Goal: Book appointment/travel/reservation

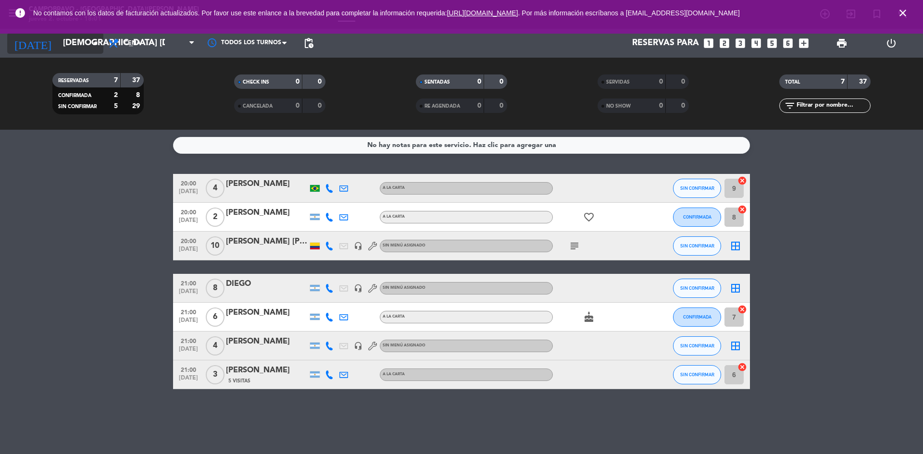
click at [98, 51] on input "[DEMOGRAPHIC_DATA] [DATE]" at bounding box center [113, 43] width 111 height 19
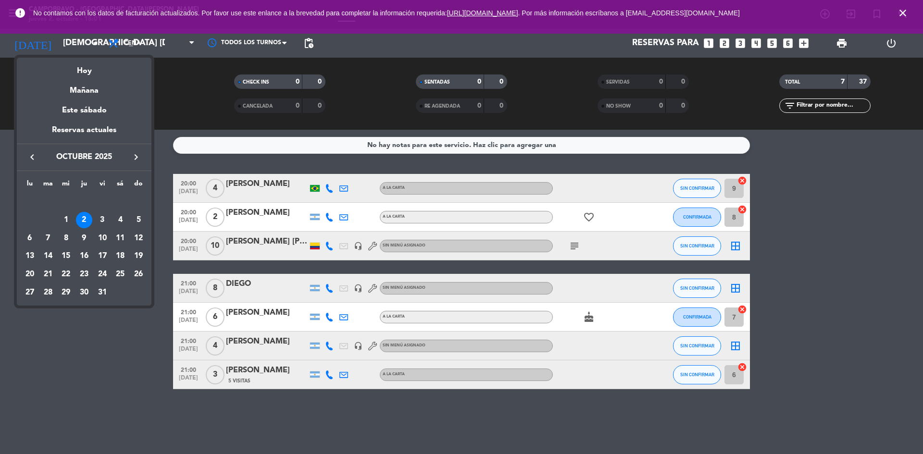
click at [807, 43] on div at bounding box center [461, 227] width 923 height 454
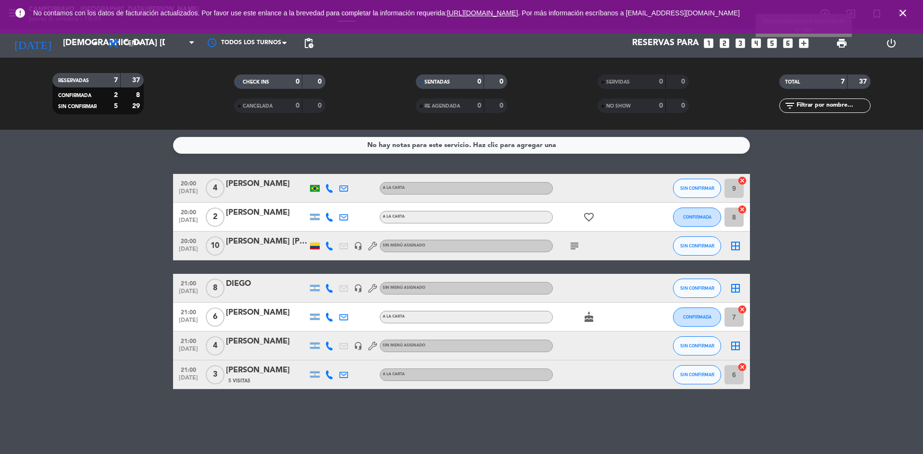
click at [806, 43] on icon "add_box" at bounding box center [803, 43] width 12 height 12
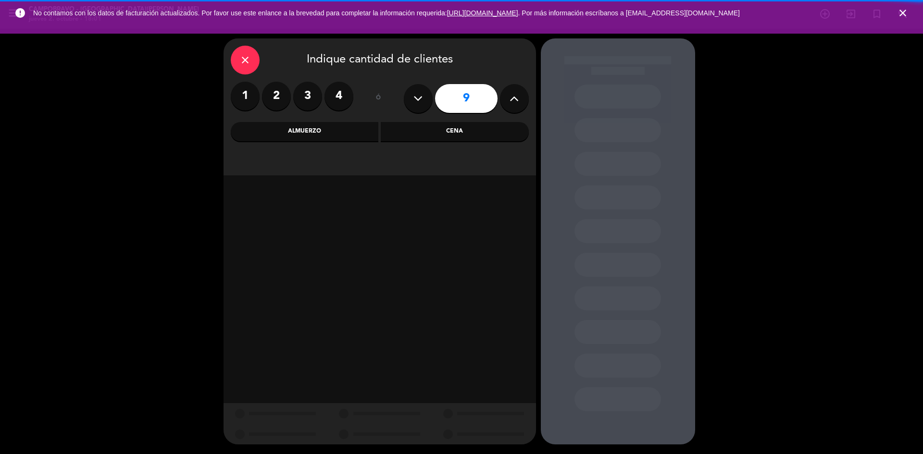
click at [514, 97] on icon at bounding box center [513, 98] width 9 height 14
type input "10"
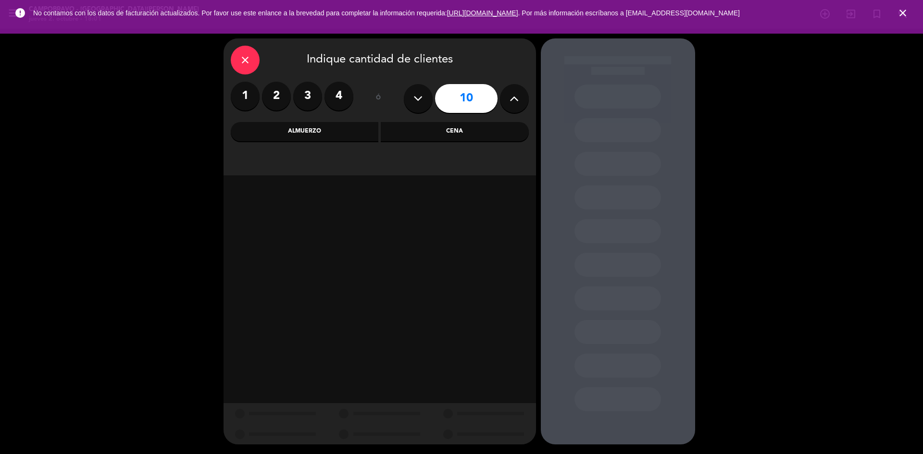
click at [322, 129] on div "Almuerzo" at bounding box center [305, 131] width 148 height 19
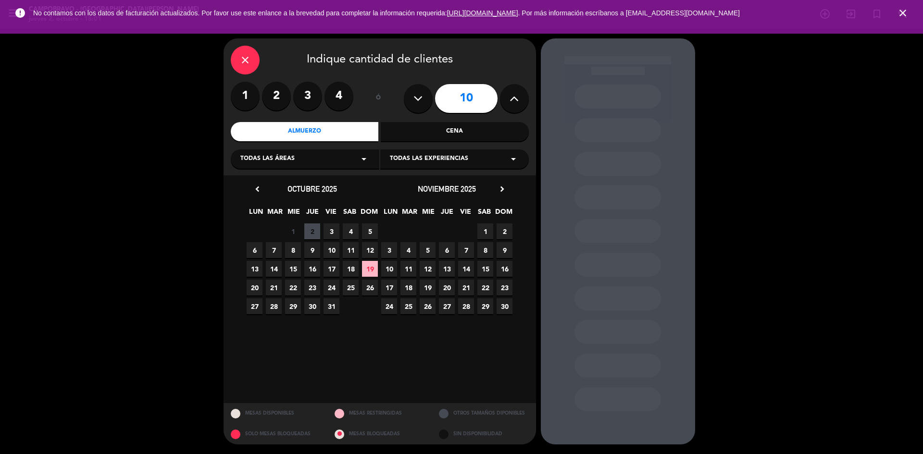
click at [371, 228] on span "5" at bounding box center [370, 231] width 16 height 16
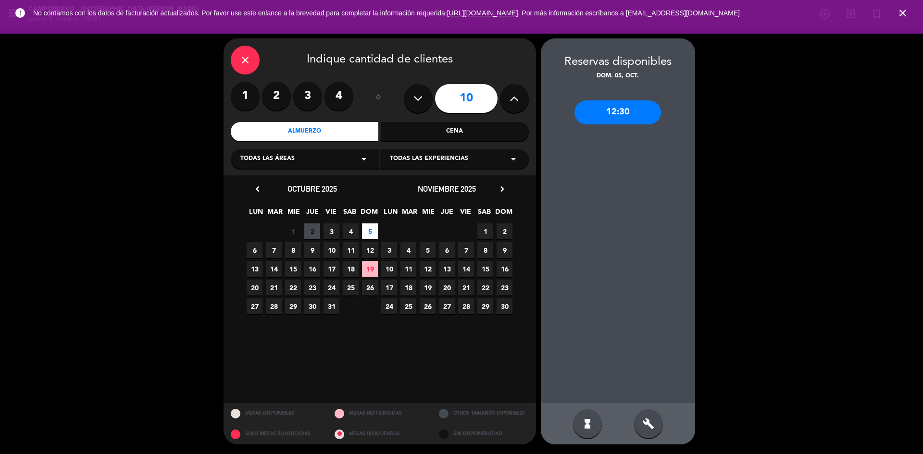
click at [645, 414] on div "build" at bounding box center [648, 423] width 29 height 29
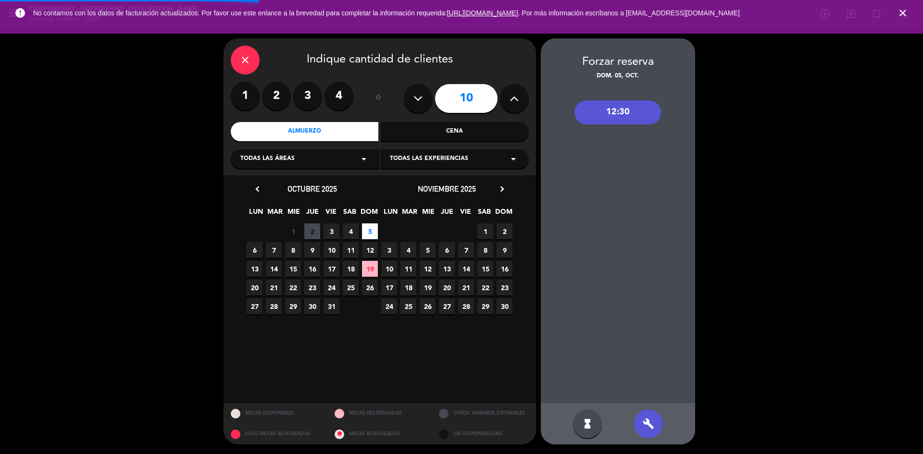
click at [599, 117] on div "12:30" at bounding box center [617, 112] width 86 height 24
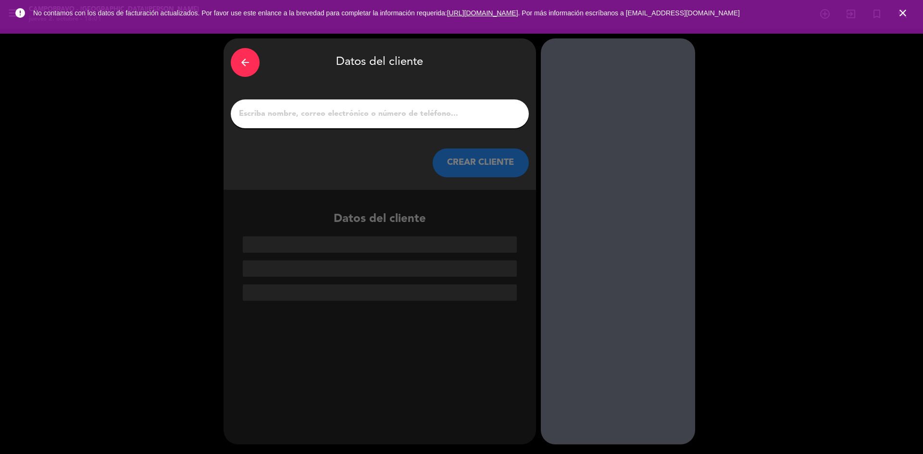
click at [288, 113] on input "1" at bounding box center [380, 113] width 284 height 13
drag, startPoint x: 279, startPoint y: 114, endPoint x: 261, endPoint y: 114, distance: 18.3
click at [261, 114] on input "1" at bounding box center [380, 113] width 284 height 13
click at [272, 115] on input "1" at bounding box center [380, 113] width 284 height 13
paste input "[PERSON_NAME] [PERSON_NAME]"
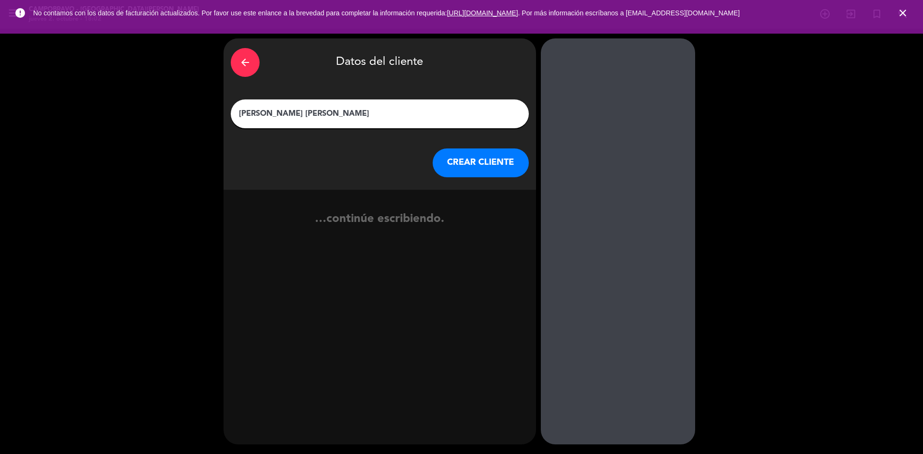
type input "[PERSON_NAME] [PERSON_NAME]"
click at [463, 163] on button "CREAR CLIENTE" at bounding box center [480, 162] width 96 height 29
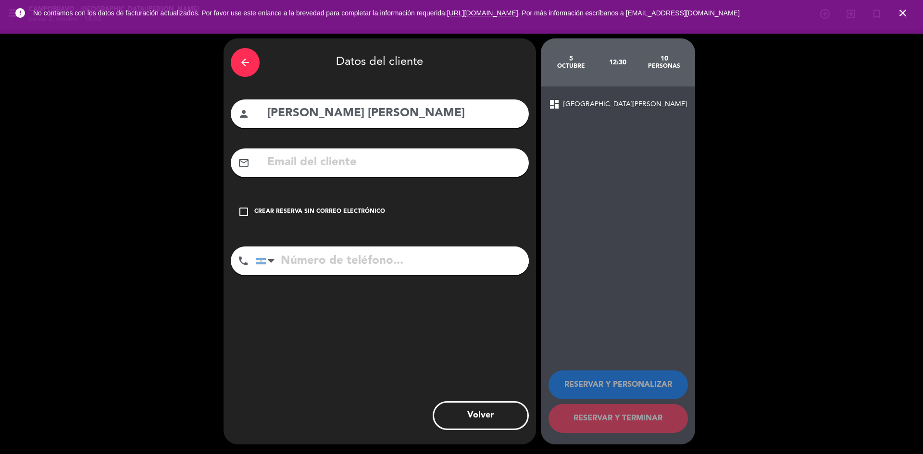
click at [246, 211] on icon "check_box_outline_blank" at bounding box center [244, 212] width 12 height 12
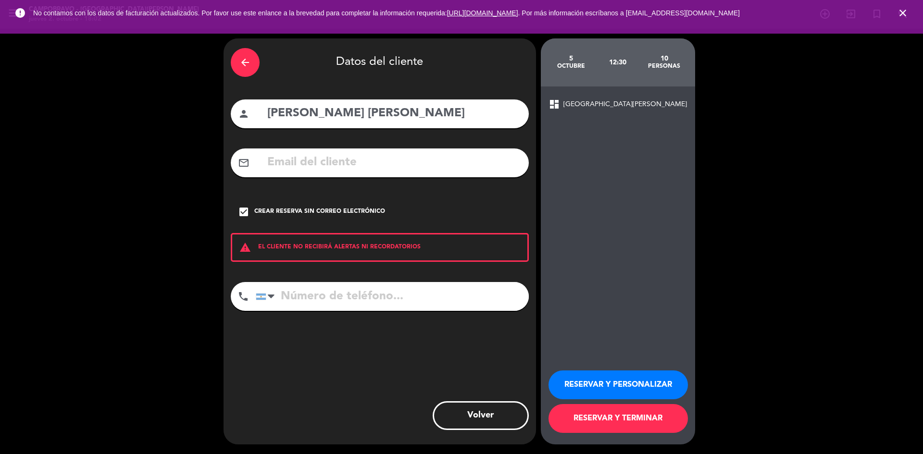
click at [311, 301] on input "tel" at bounding box center [392, 296] width 273 height 29
paste input "[PHONE_NUMBER]"
type input "[PHONE_NUMBER]"
click at [612, 425] on button "RESERVAR Y TERMINAR" at bounding box center [617, 418] width 139 height 29
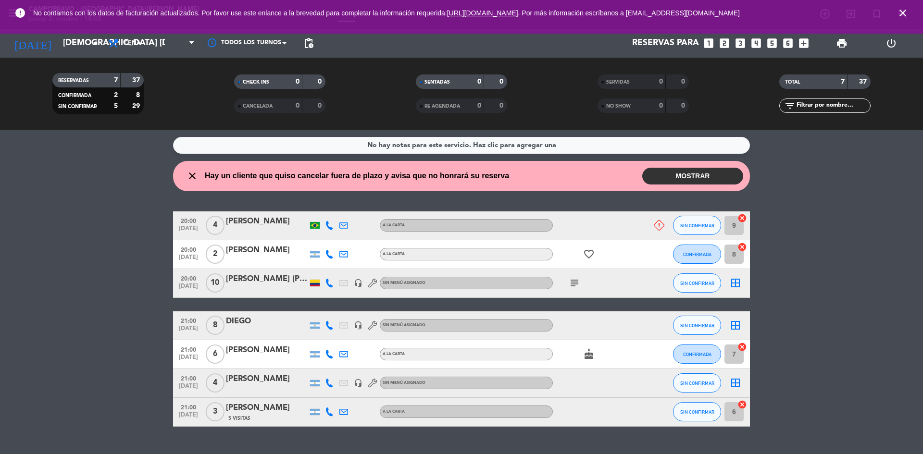
click at [710, 178] on button "MOSTRAR" at bounding box center [692, 176] width 101 height 17
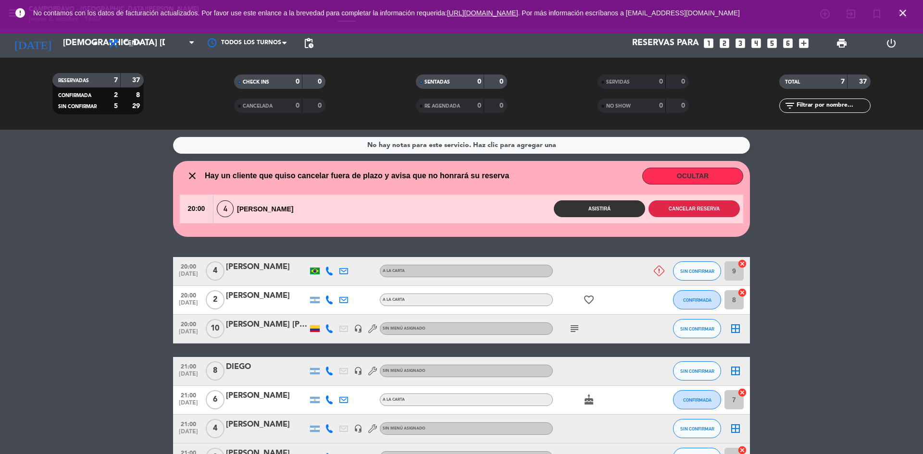
click at [683, 209] on button "Cancelar reserva" at bounding box center [693, 208] width 91 height 17
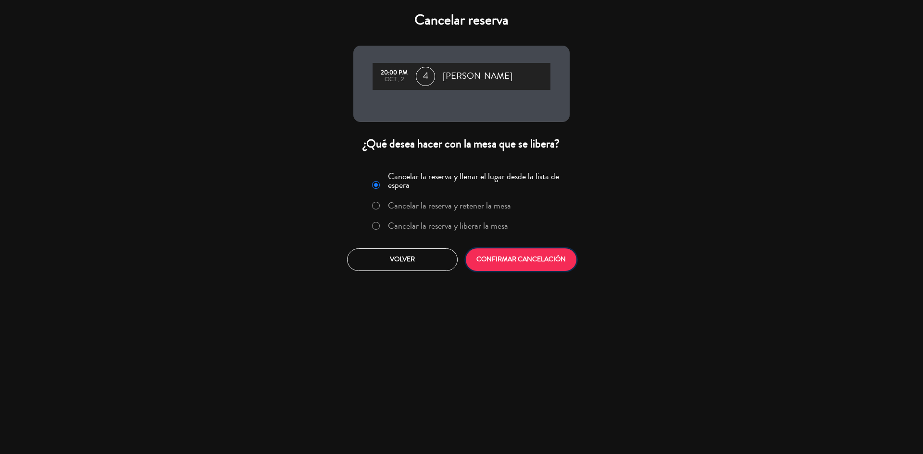
click at [544, 265] on button "CONFIRMAR CANCELACIÓN" at bounding box center [521, 259] width 111 height 23
